Goal: Task Accomplishment & Management: Manage account settings

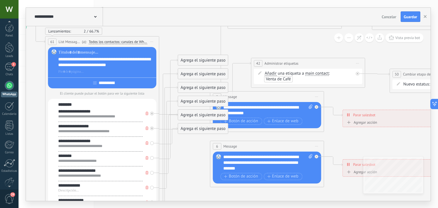
scroll to position [29, 0]
click at [10, 159] on link "Ajustes" at bounding box center [9, 156] width 19 height 15
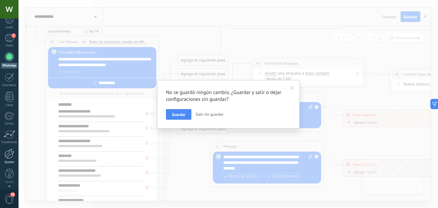
scroll to position [0, 0]
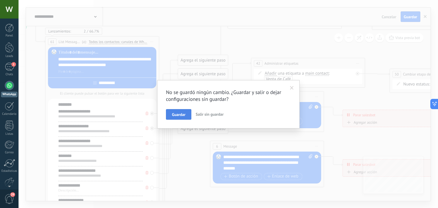
click at [176, 117] on button "Guardar" at bounding box center [178, 114] width 25 height 11
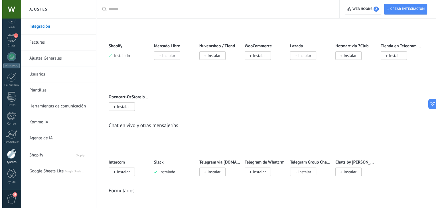
scroll to position [320, 0]
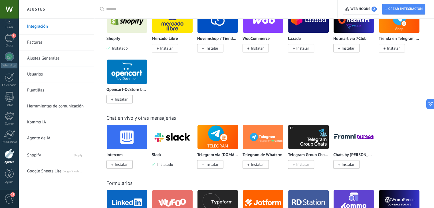
click at [166, 147] on img at bounding box center [172, 137] width 41 height 28
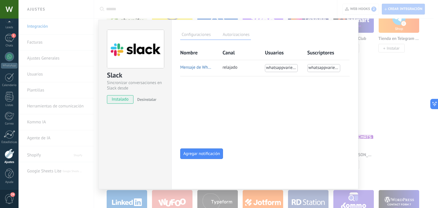
click at [194, 68] on button "Mensaje de Whatsapp" at bounding box center [196, 67] width 33 height 5
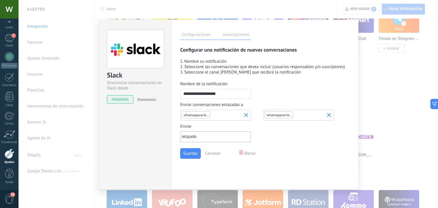
click at [203, 134] on div at bounding box center [216, 137] width 69 height 7
click at [183, 134] on input "Enviar relajado" at bounding box center [182, 136] width 1 height 5
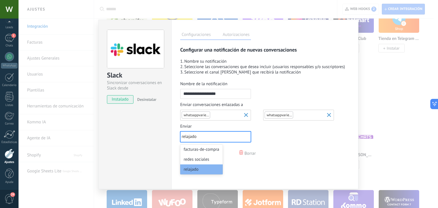
click at [297, 138] on div "whatsappvarietale" at bounding box center [298, 121] width 71 height 81
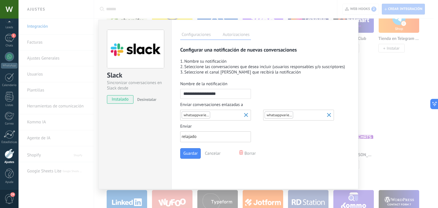
click at [230, 33] on label "Autorizaciones" at bounding box center [236, 35] width 30 height 8
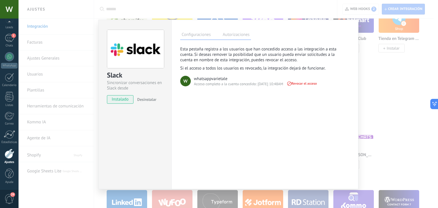
click at [203, 37] on label "Configuraciones" at bounding box center [196, 35] width 32 height 8
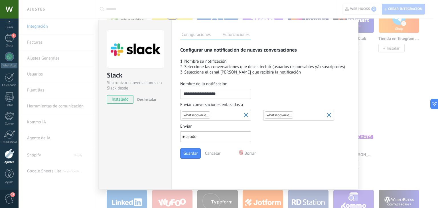
click at [212, 156] on button "Cancelar" at bounding box center [213, 154] width 24 height 10
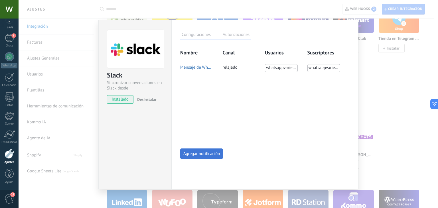
click at [188, 158] on button "Agregar notificación" at bounding box center [201, 154] width 43 height 11
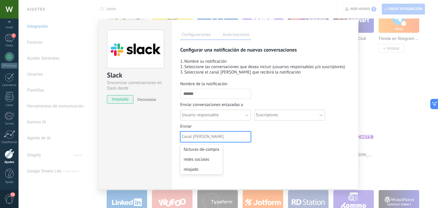
click at [194, 135] on div at bounding box center [216, 137] width 69 height 7
click at [183, 135] on input "Enviar option facturas-de-compra focused, 1 of 3. 3 results available. Use Up a…" at bounding box center [182, 136] width 1 height 5
click at [287, 139] on div "Suscriptores" at bounding box center [290, 121] width 71 height 80
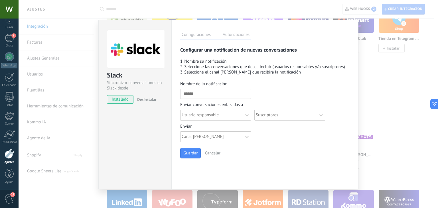
click at [144, 98] on span "Desinstalar" at bounding box center [146, 99] width 19 height 5
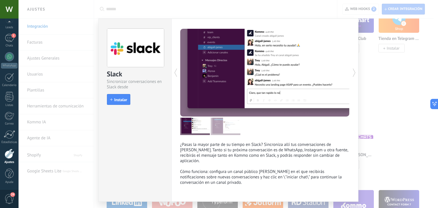
scroll to position [10, 0]
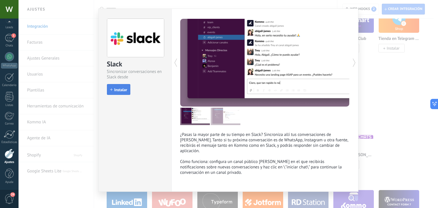
click at [118, 92] on span "Instalar" at bounding box center [120, 90] width 13 height 4
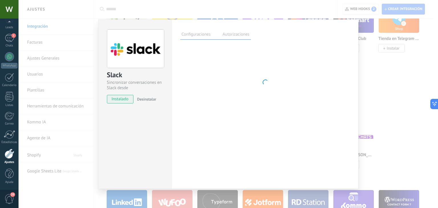
scroll to position [0, 0]
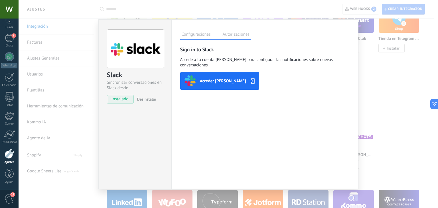
click at [211, 78] on span "Acceder [PERSON_NAME]" at bounding box center [223, 80] width 46 height 5
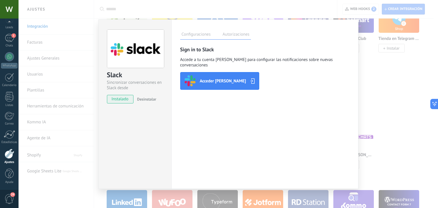
drag, startPoint x: 223, startPoint y: 74, endPoint x: 203, endPoint y: 126, distance: 56.1
click at [203, 126] on div "Configuraciones Autorizaciones Esta pestaña registra a los usuarios que han con…" at bounding box center [265, 104] width 187 height 170
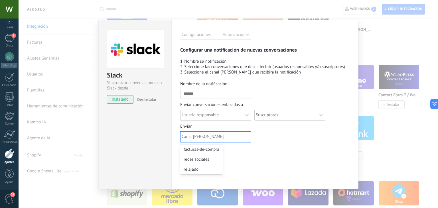
click at [195, 137] on div at bounding box center [216, 137] width 69 height 7
click at [183, 137] on input "Enviar option facturas-de-compra focused, 1 of 3. 3 results available. Use Up a…" at bounding box center [182, 136] width 1 height 5
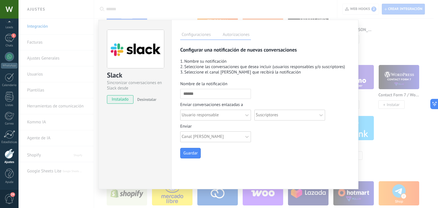
click at [244, 157] on div "Guardar" at bounding box center [215, 153] width 71 height 11
click at [246, 137] on div "Canal [PERSON_NAME]" at bounding box center [215, 137] width 71 height 11
click at [183, 137] on input "Enviar Canal de Slack" at bounding box center [182, 136] width 1 height 5
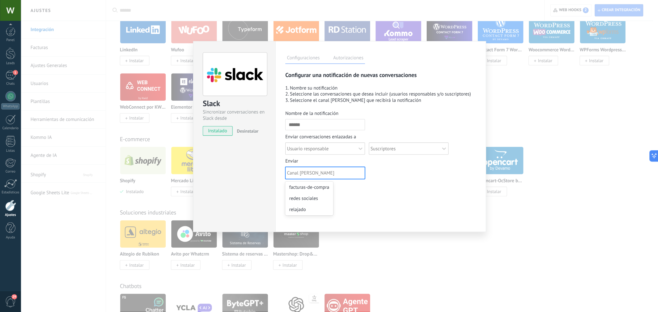
scroll to position [328, 0]
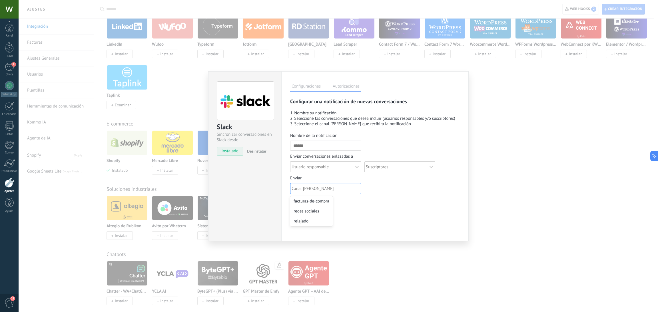
drag, startPoint x: 426, startPoint y: 0, endPoint x: 341, endPoint y: 204, distance: 220.7
click at [341, 204] on div "Guardar" at bounding box center [325, 205] width 71 height 11
click at [301, 193] on div "Canal [PERSON_NAME]" at bounding box center [325, 188] width 70 height 9
click at [293, 192] on input "Enviar option facturas-de-compra focused, 1 of 3. 3 results available. Use Up a…" at bounding box center [291, 188] width 1 height 5
type input "*"
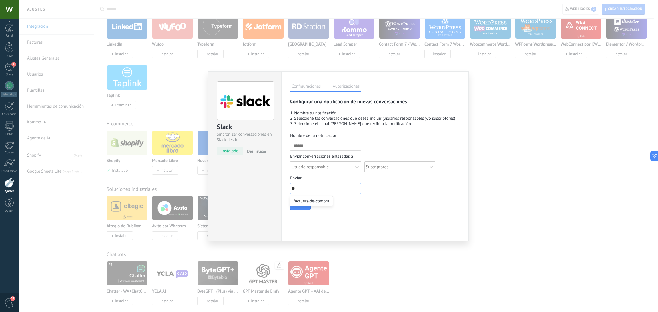
type input "*"
click at [369, 208] on div "Configuraciones Autorizaciones Esta pestaña registra a los usuarios que han con…" at bounding box center [374, 156] width 187 height 170
click at [338, 190] on div at bounding box center [321, 189] width 61 height 7
click at [293, 190] on input "Enviar Canal de Slack" at bounding box center [291, 188] width 1 height 5
click at [370, 208] on div "Suscriptores" at bounding box center [399, 173] width 71 height 80
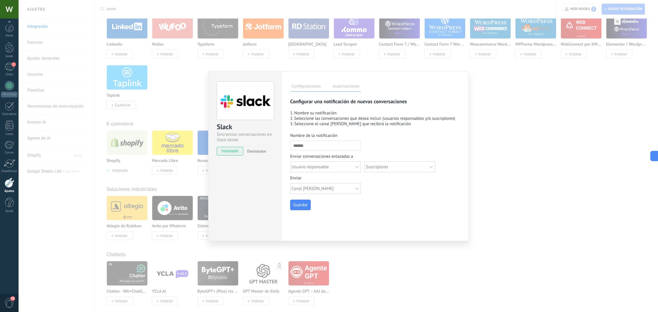
click at [335, 179] on div "Nombre de la notificación Enviar conversaciones enlazadas a Usuario responsable…" at bounding box center [325, 173] width 71 height 80
click at [330, 188] on div at bounding box center [325, 189] width 69 height 7
click at [293, 188] on input "Enviar option facturas-de-compra focused, 1 of 3. 3 results available. Use Up a…" at bounding box center [291, 188] width 1 height 5
click at [353, 186] on div "Canal [PERSON_NAME]" at bounding box center [325, 188] width 71 height 11
click at [293, 186] on input "Enviar option facturas-de-compra focused, 1 of 3. 3 results available. Use Up a…" at bounding box center [291, 188] width 1 height 5
